Goal: Task Accomplishment & Management: Use online tool/utility

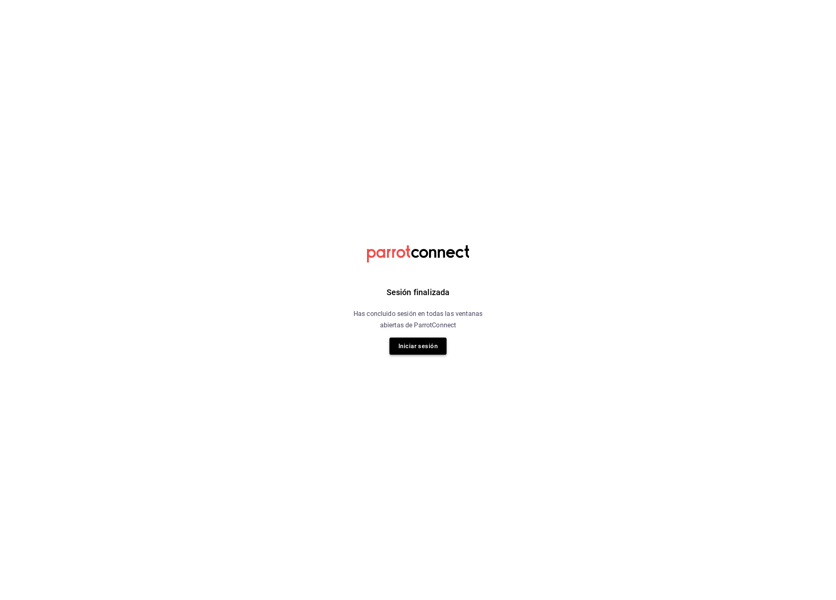
click at [423, 345] on button "Iniciar sesión" at bounding box center [417, 345] width 57 height 17
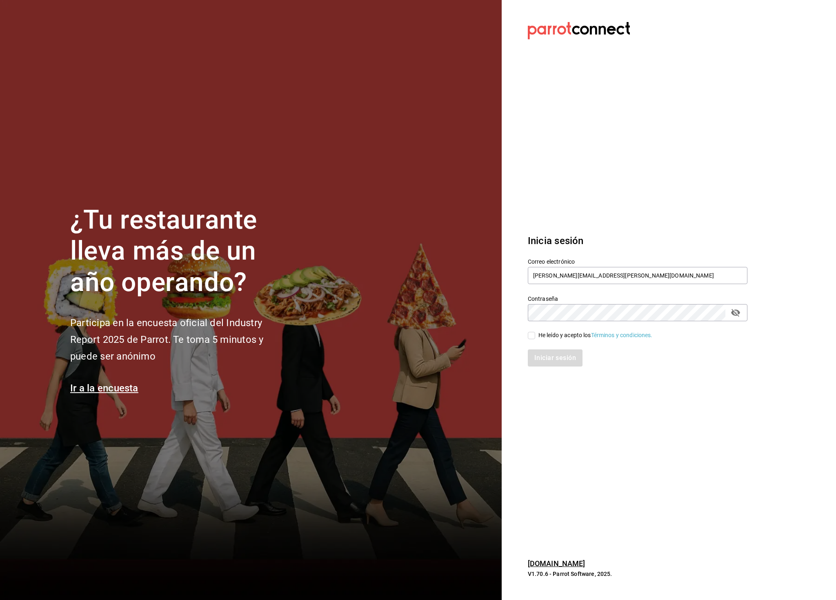
click at [530, 336] on input "He leído y acepto los Términos y condiciones." at bounding box center [531, 335] width 7 height 7
checkbox input "true"
click at [550, 357] on button "Iniciar sesión" at bounding box center [555, 357] width 55 height 17
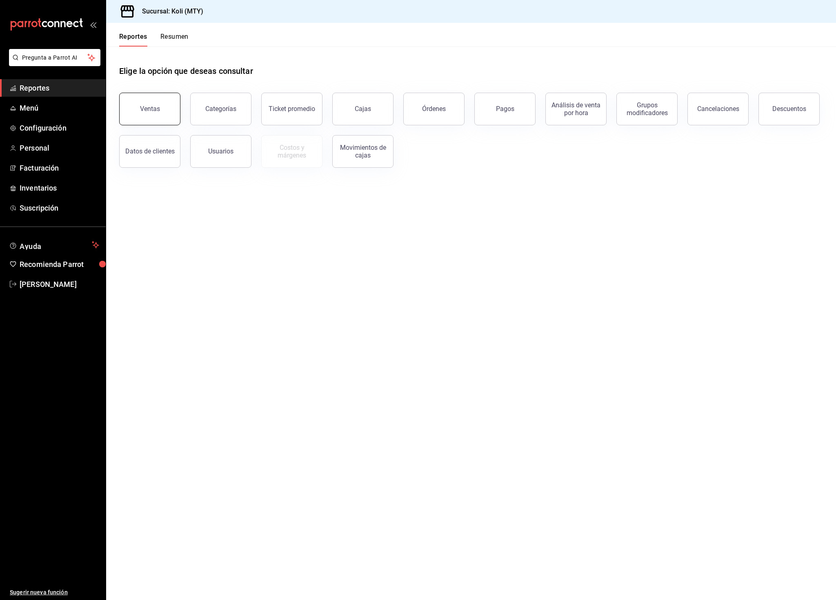
click at [157, 112] on div "Ventas" at bounding box center [150, 109] width 20 height 8
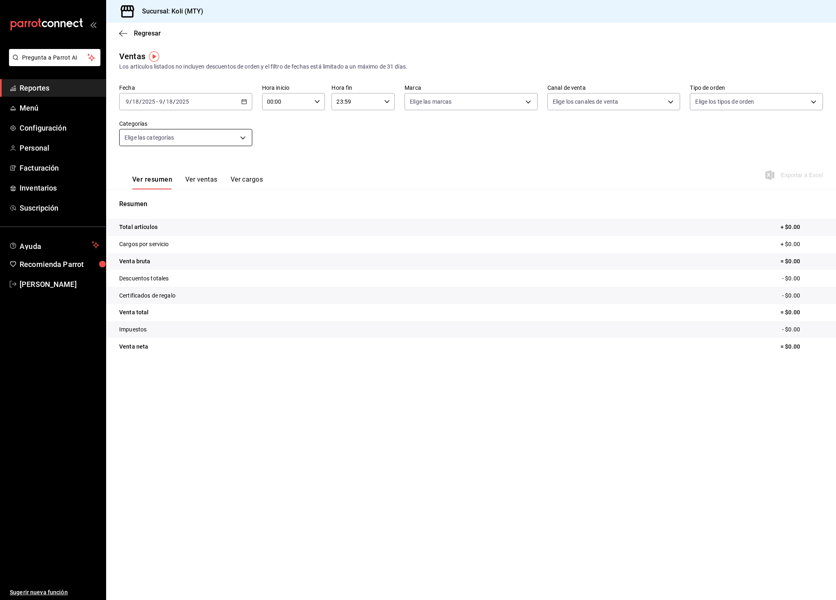
click at [185, 140] on body "Pregunta a Parrot AI Reportes Menú Configuración Personal Facturación Inventari…" at bounding box center [418, 300] width 836 height 600
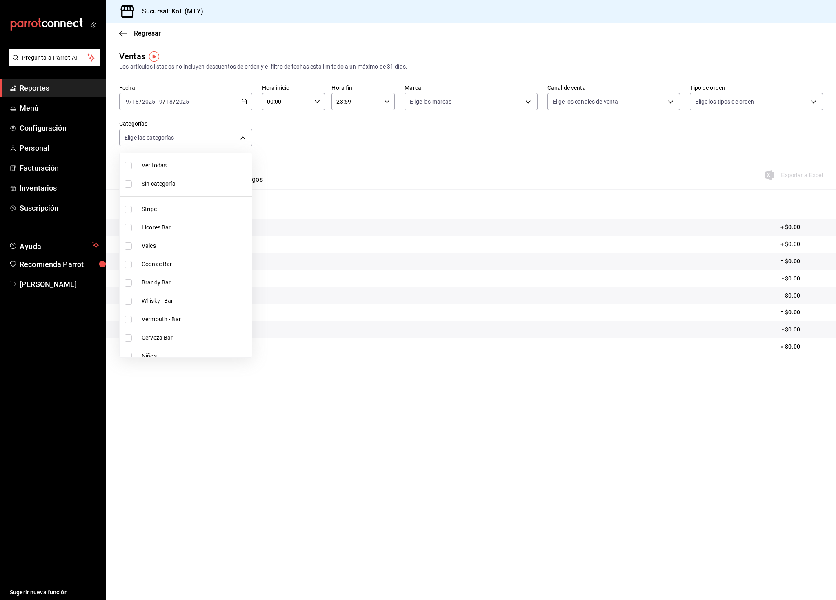
click at [330, 141] on div at bounding box center [418, 300] width 836 height 600
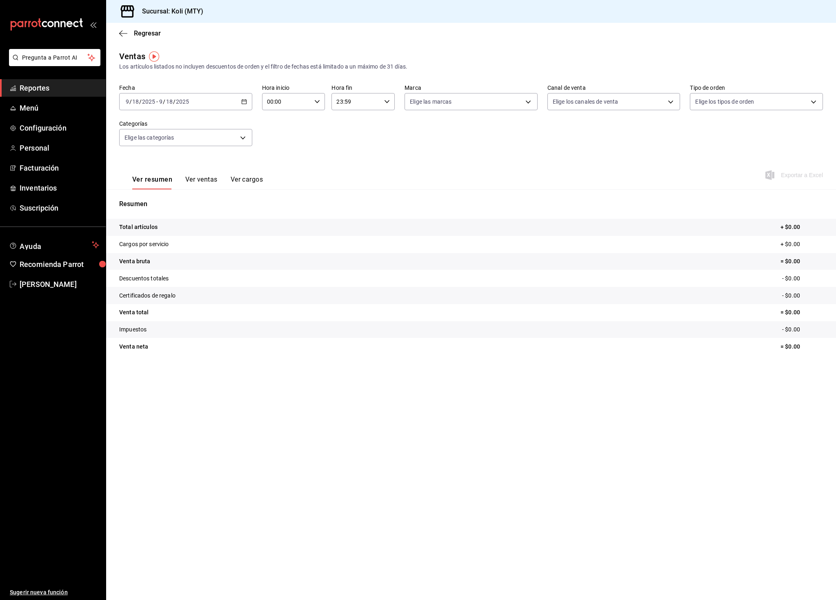
click at [239, 103] on div "[DATE] [DATE] - [DATE] [DATE]" at bounding box center [185, 101] width 133 height 17
click at [146, 182] on span "Mes actual" at bounding box center [157, 181] width 63 height 9
